Goal: Information Seeking & Learning: Learn about a topic

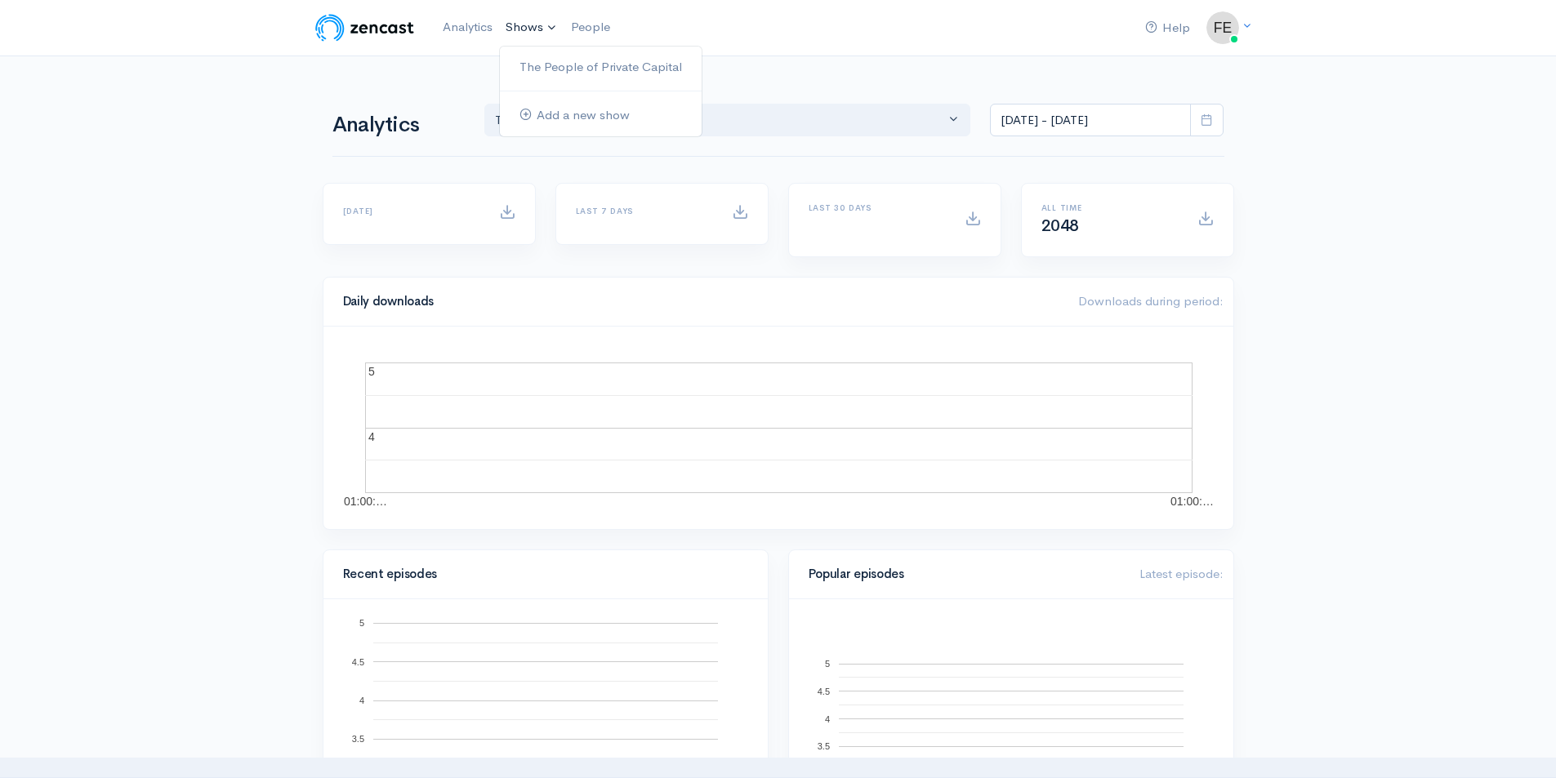
click at [552, 31] on link "Shows" at bounding box center [531, 28] width 65 height 36
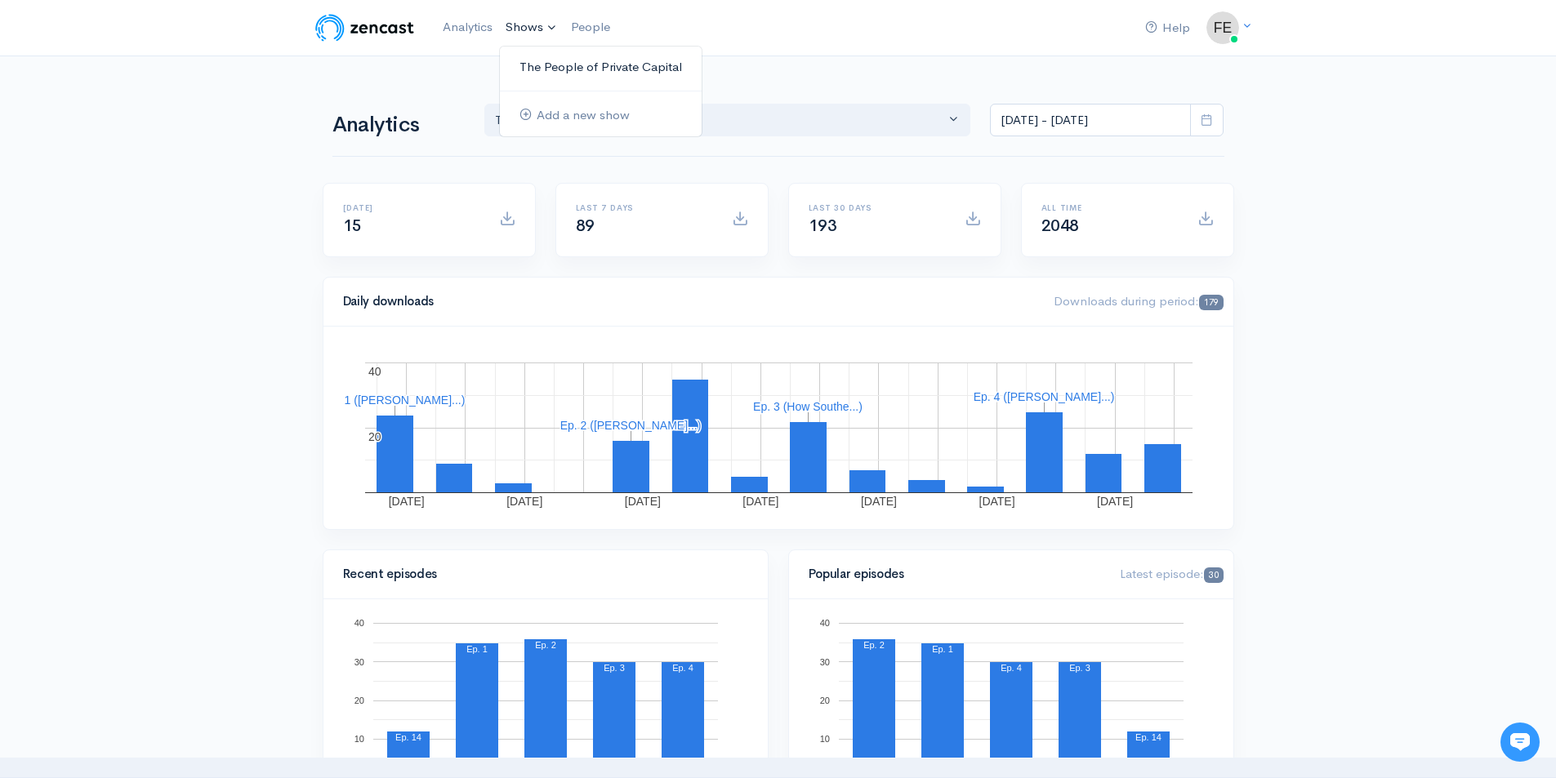
click at [555, 65] on link "The People of Private Capital" at bounding box center [601, 67] width 202 height 29
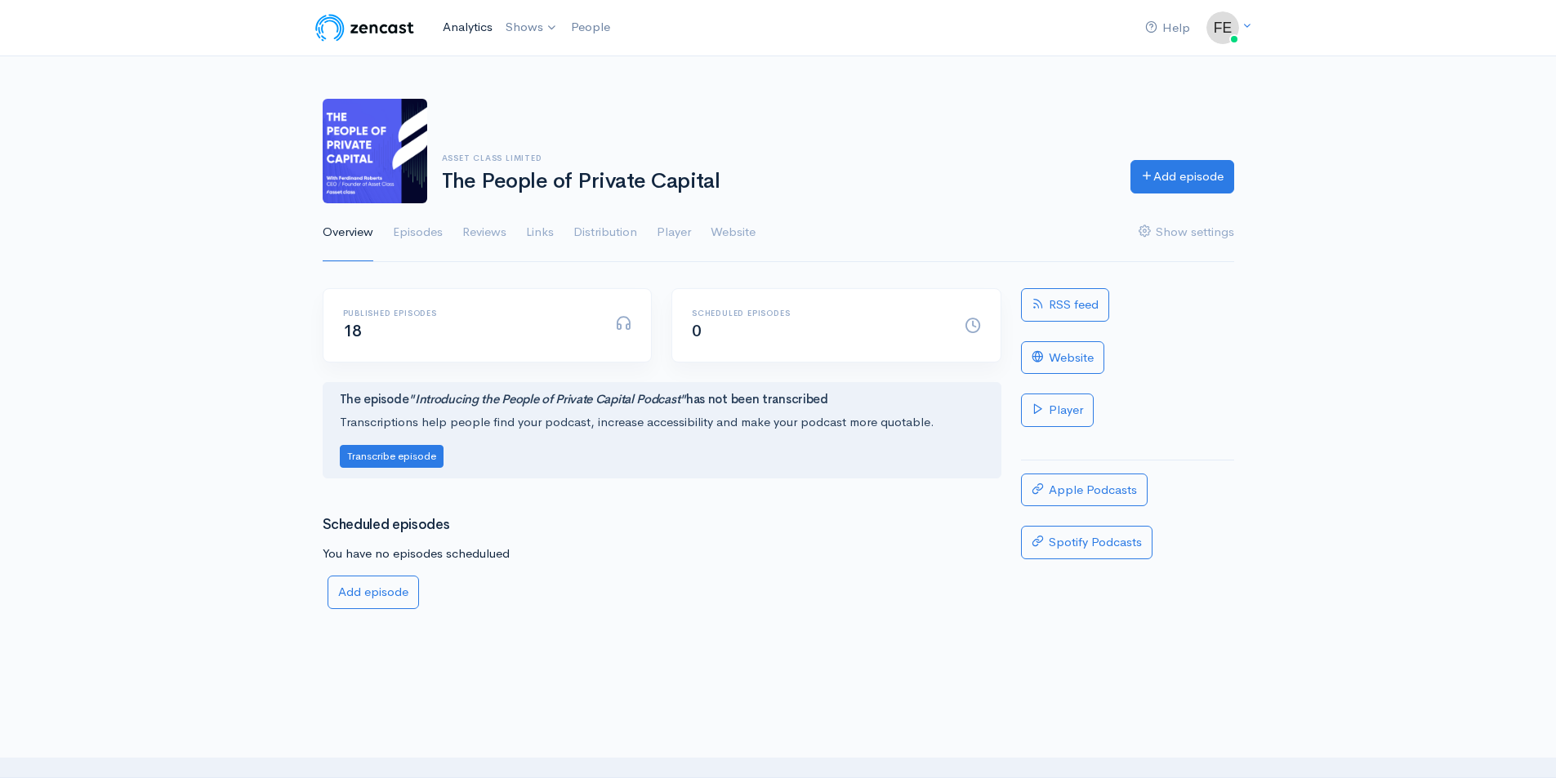
click at [478, 25] on link "Analytics" at bounding box center [467, 27] width 63 height 35
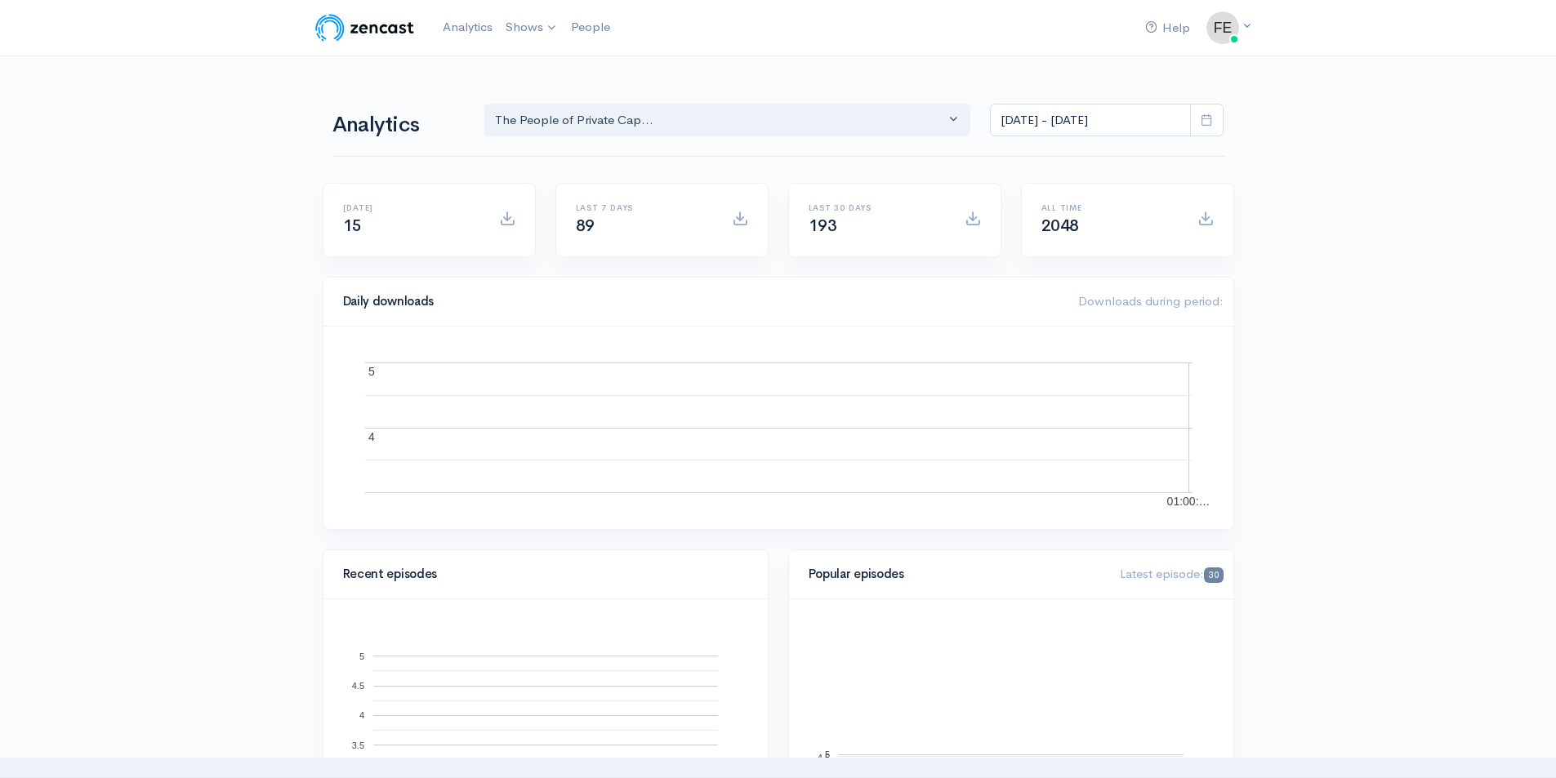
click at [1210, 124] on icon at bounding box center [1207, 120] width 12 height 12
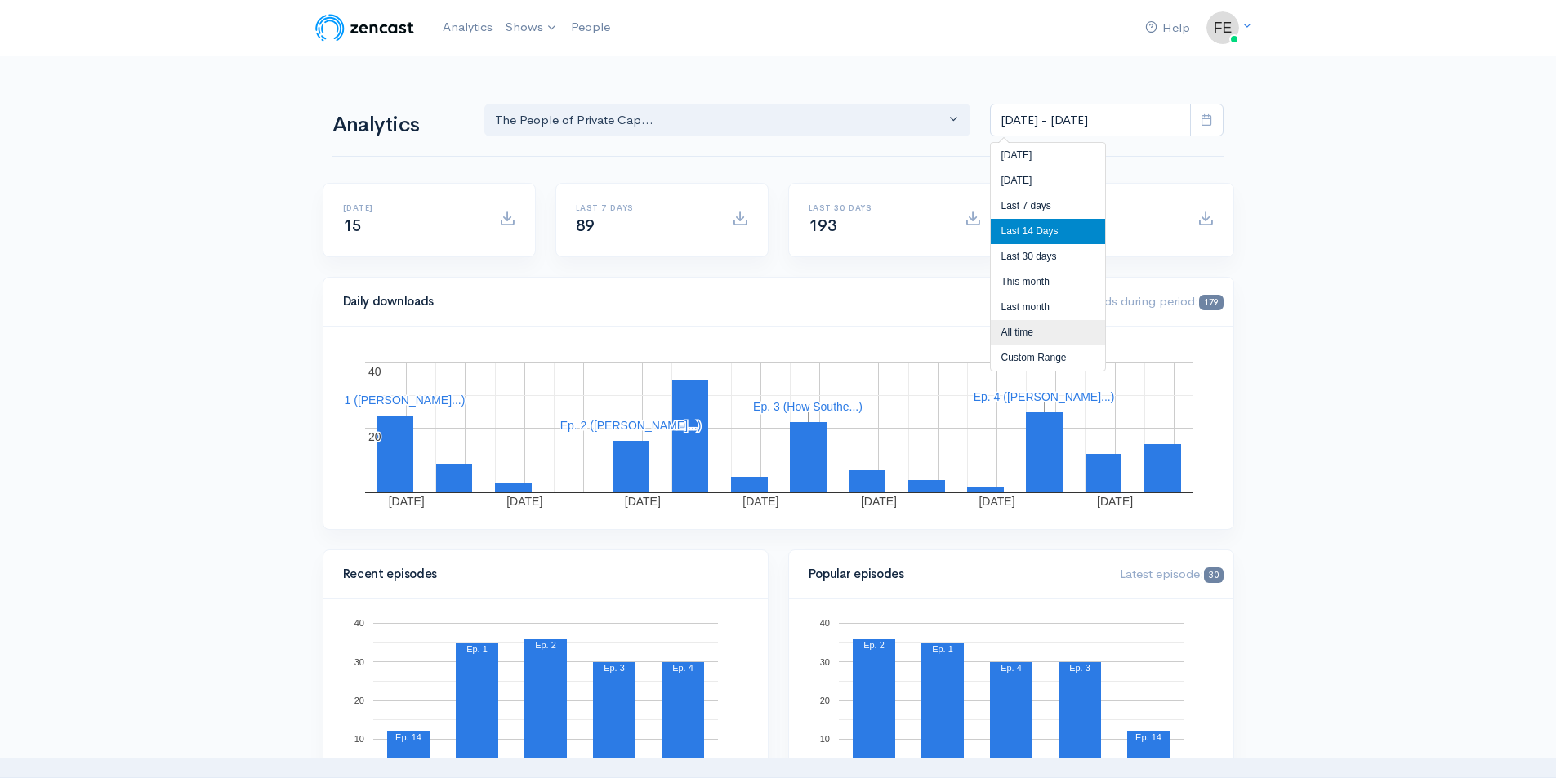
click at [1009, 334] on li "All time" at bounding box center [1048, 332] width 114 height 25
type input "[DATE] - [DATE]"
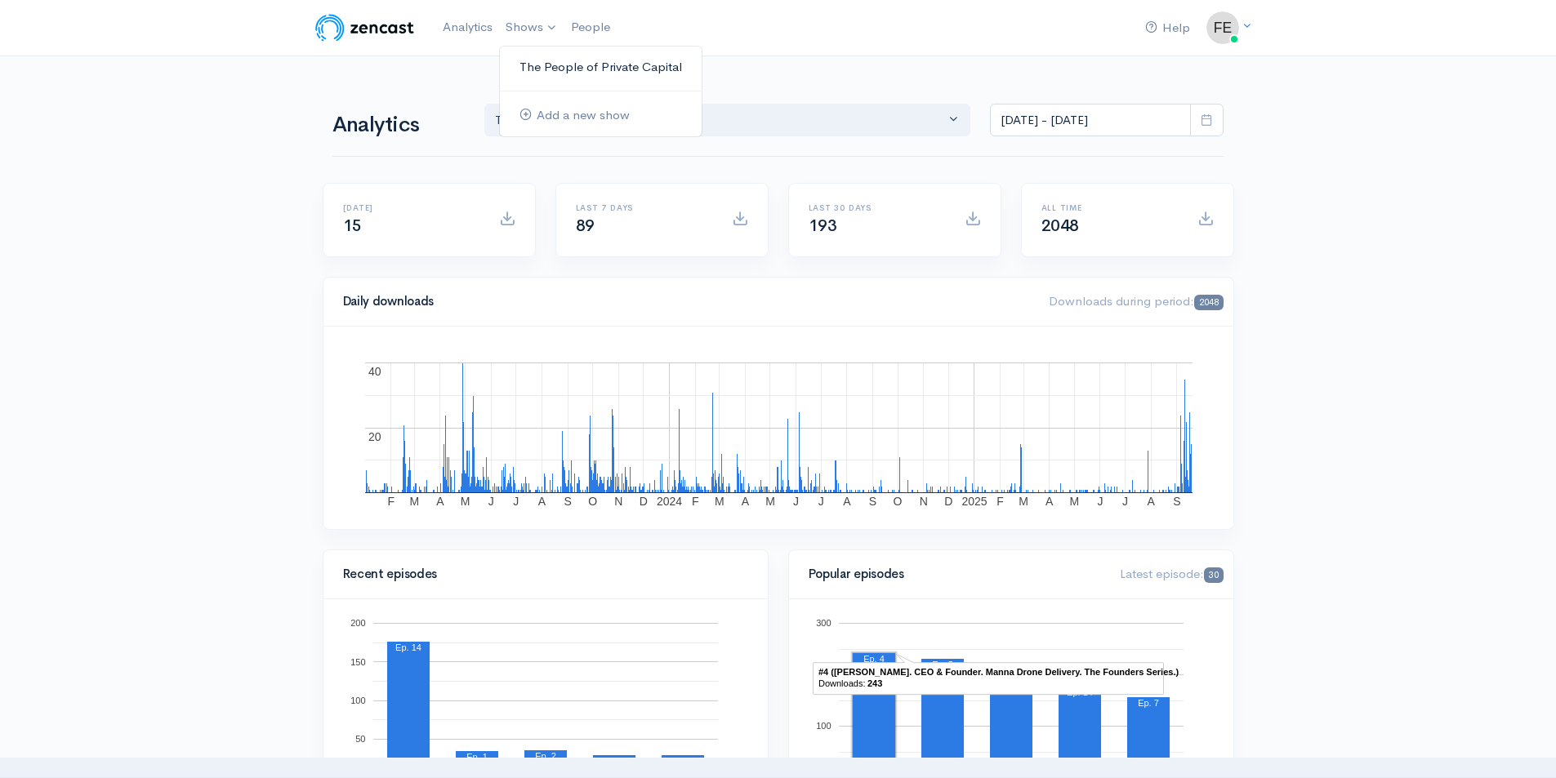
click at [539, 69] on link "The People of Private Capital" at bounding box center [601, 67] width 202 height 29
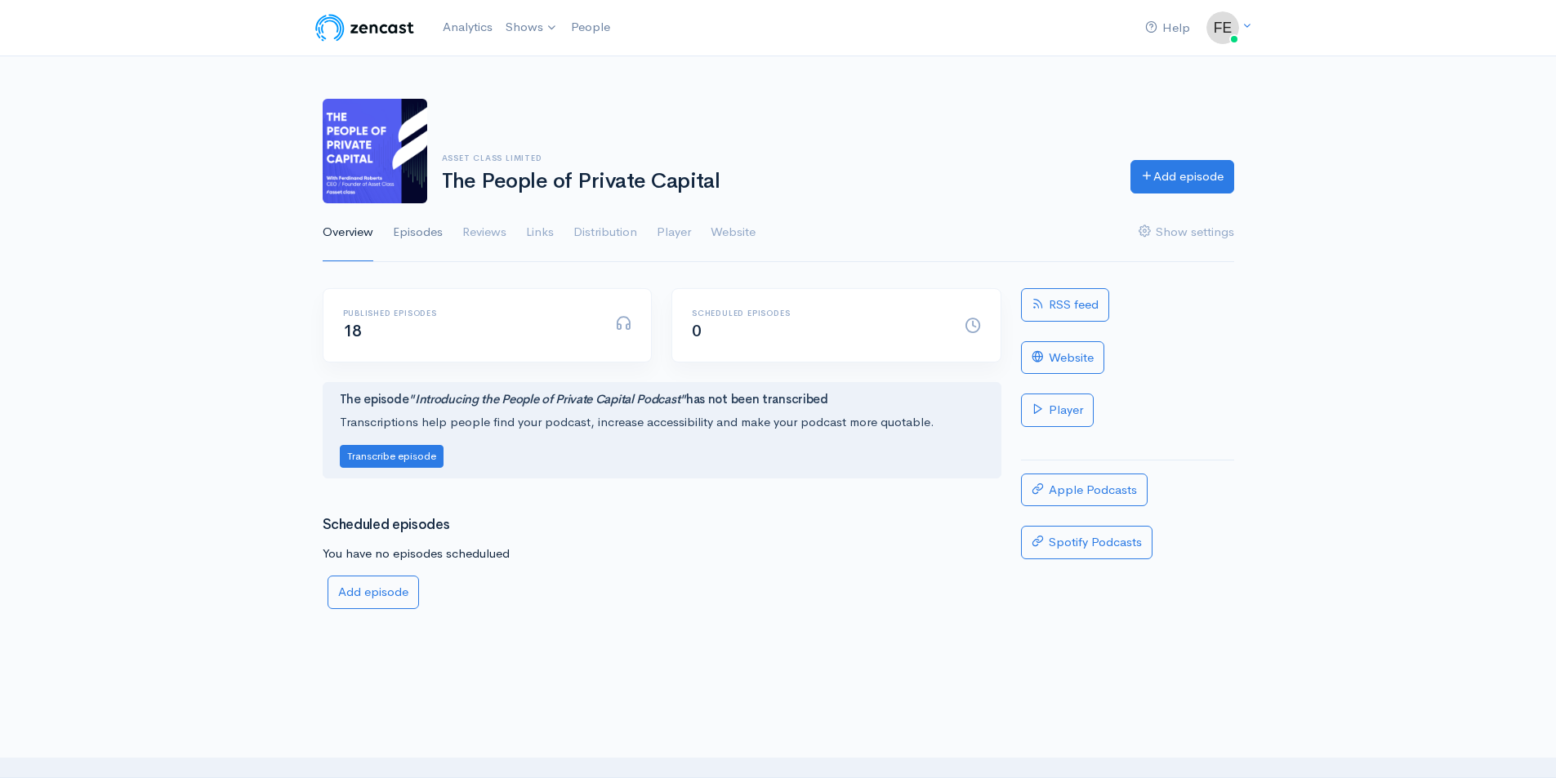
click at [435, 233] on link "Episodes" at bounding box center [418, 232] width 50 height 59
